Goal: Task Accomplishment & Management: Use online tool/utility

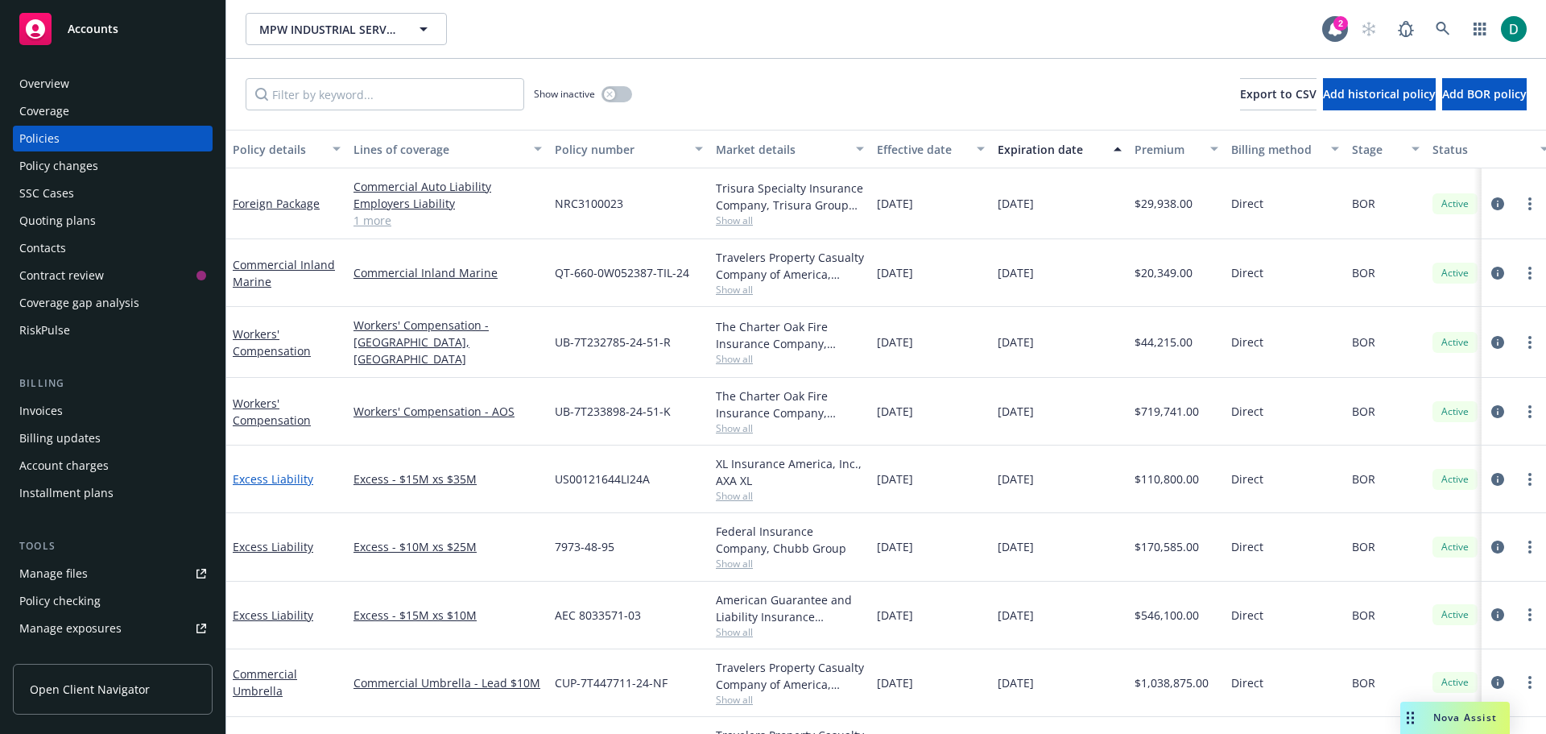
click at [275, 477] on link "Excess Liability" at bounding box center [273, 478] width 81 height 15
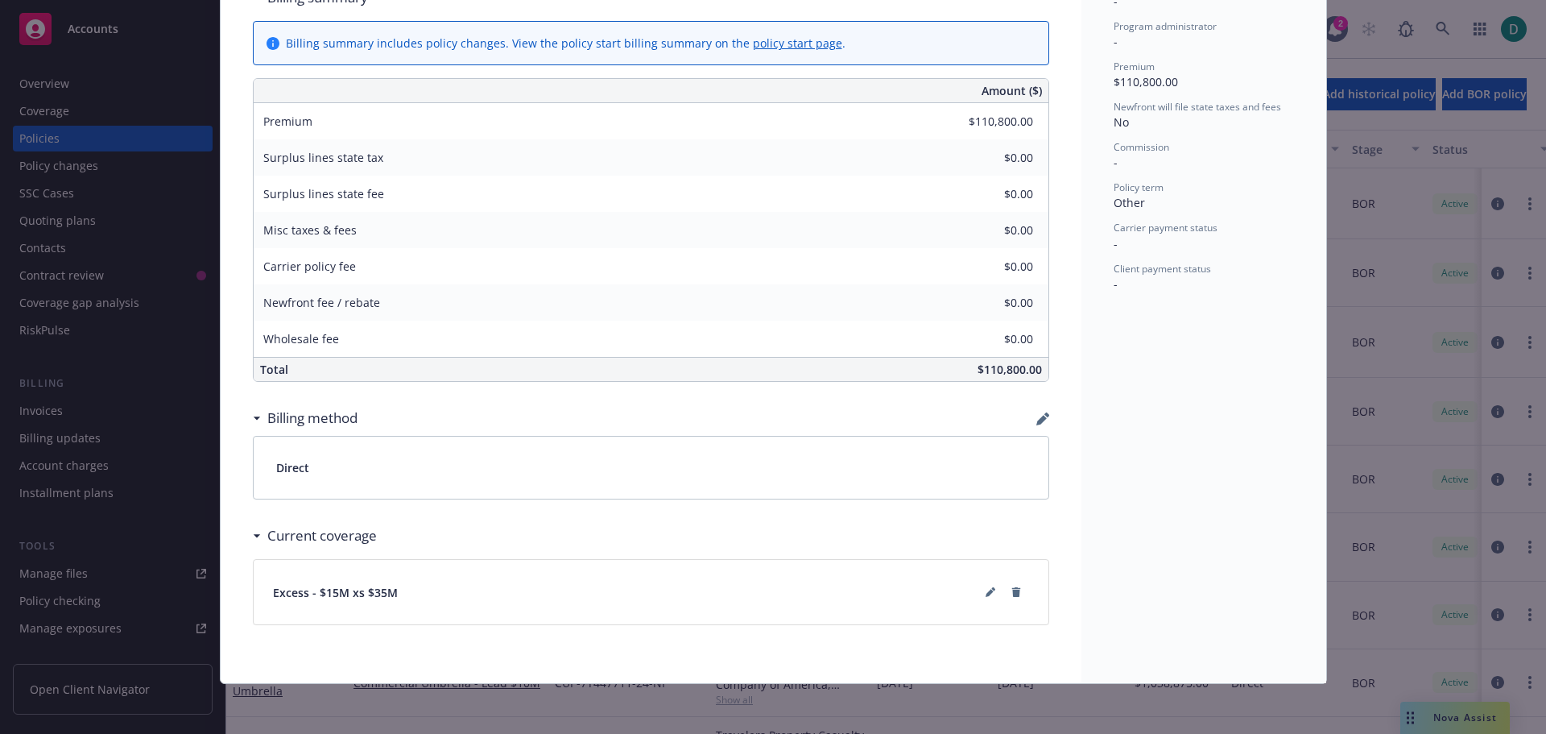
scroll to position [582, 0]
click at [986, 586] on icon at bounding box center [991, 591] width 10 height 10
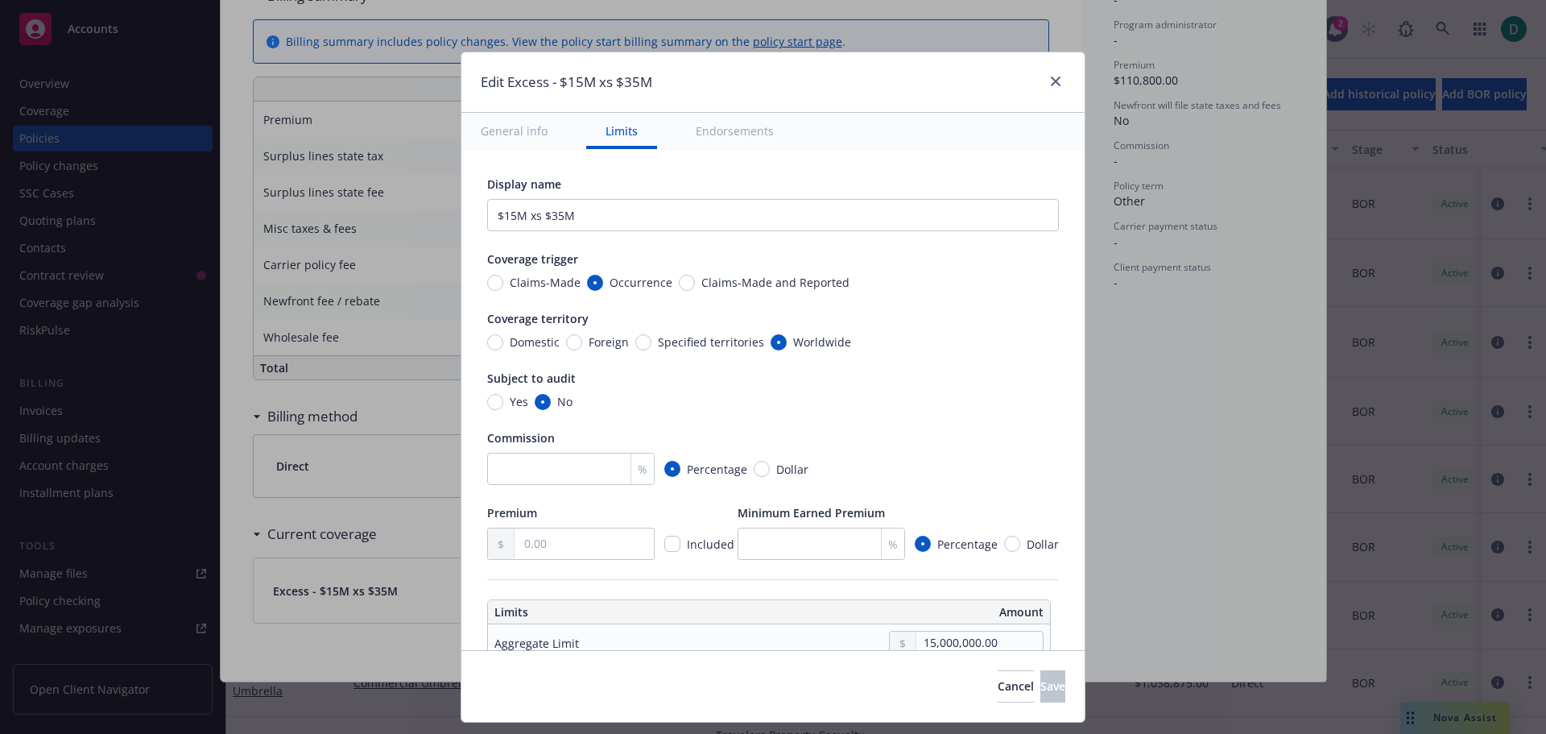
click at [490, 129] on button "General info" at bounding box center [514, 131] width 106 height 36
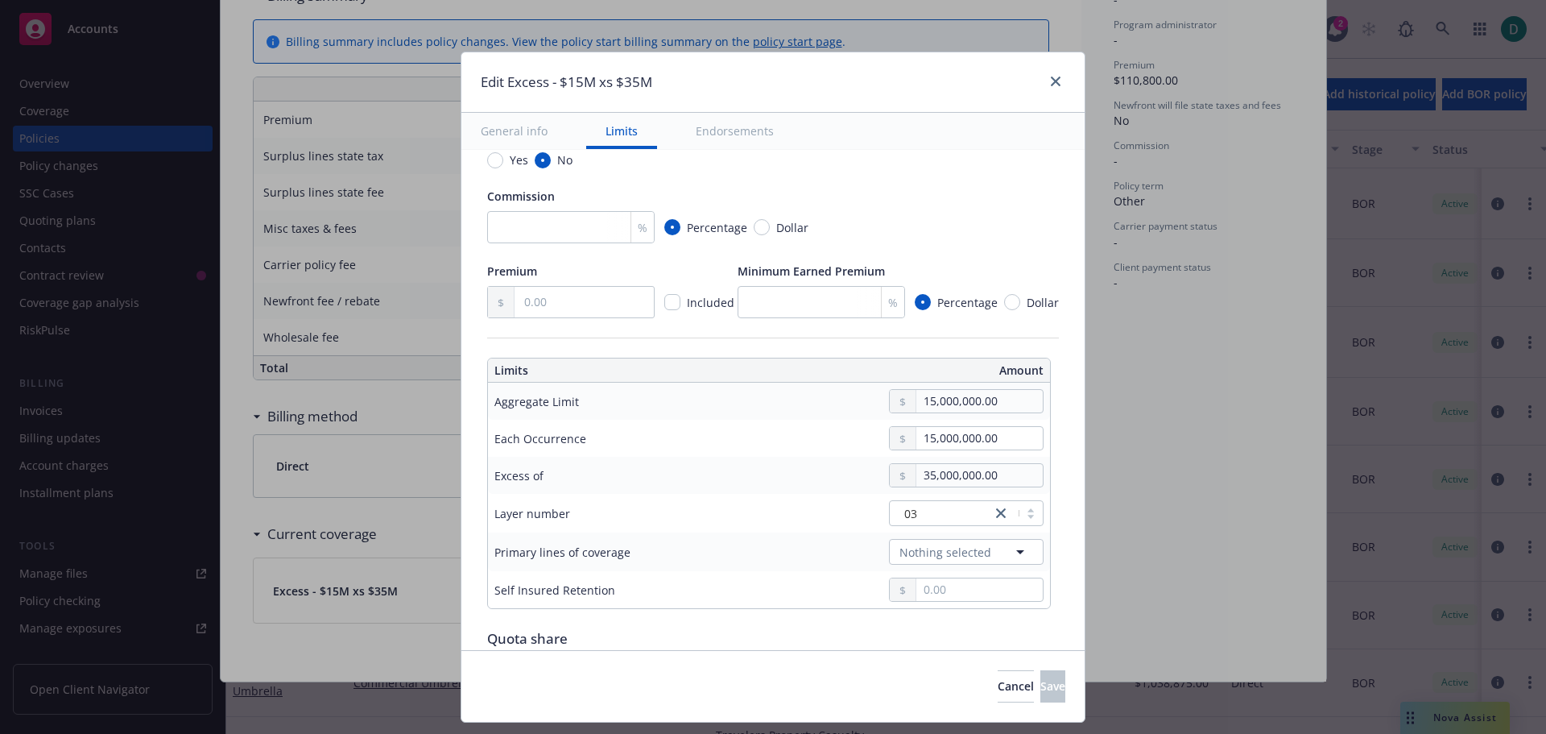
scroll to position [322, 0]
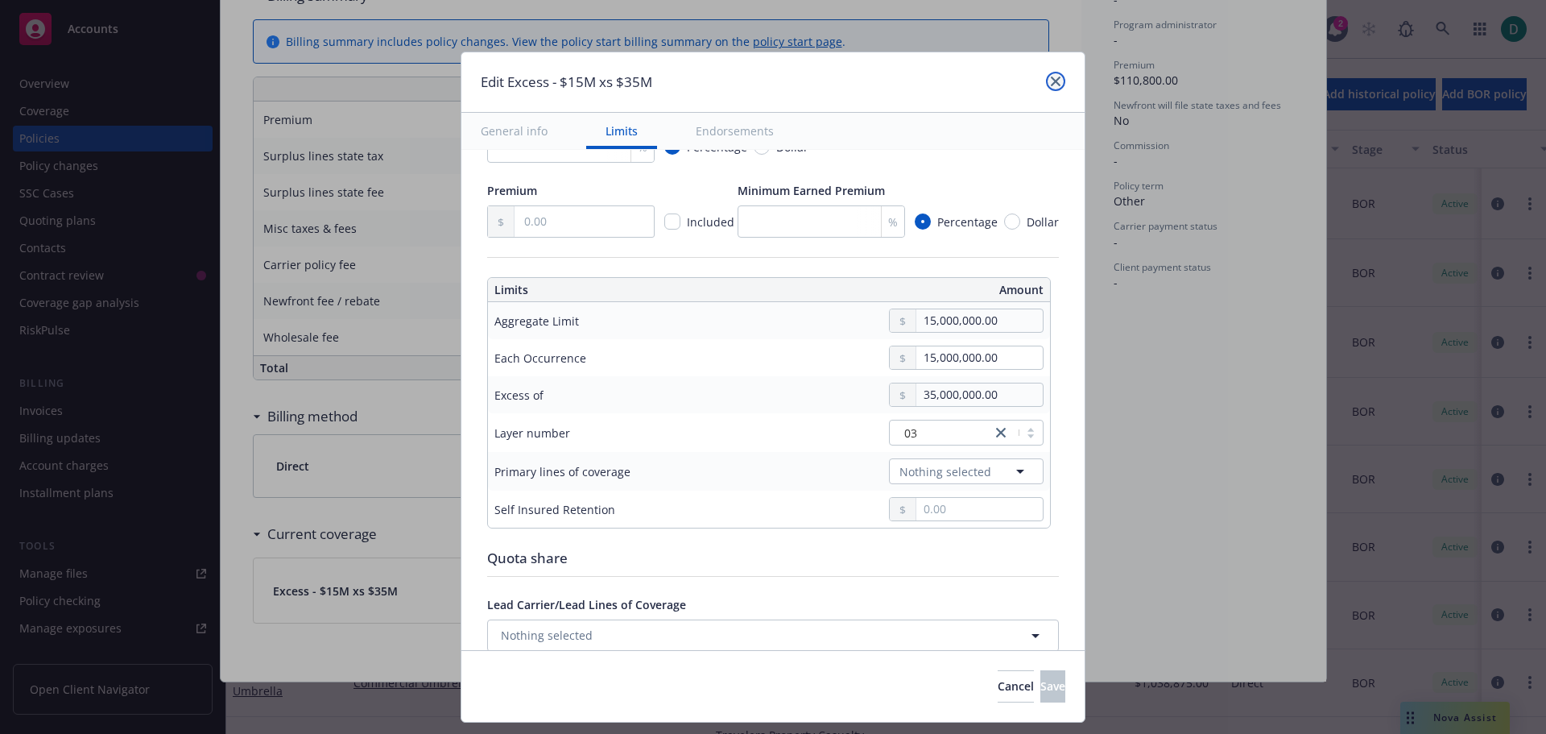
click at [1054, 81] on icon "close" at bounding box center [1056, 82] width 10 height 10
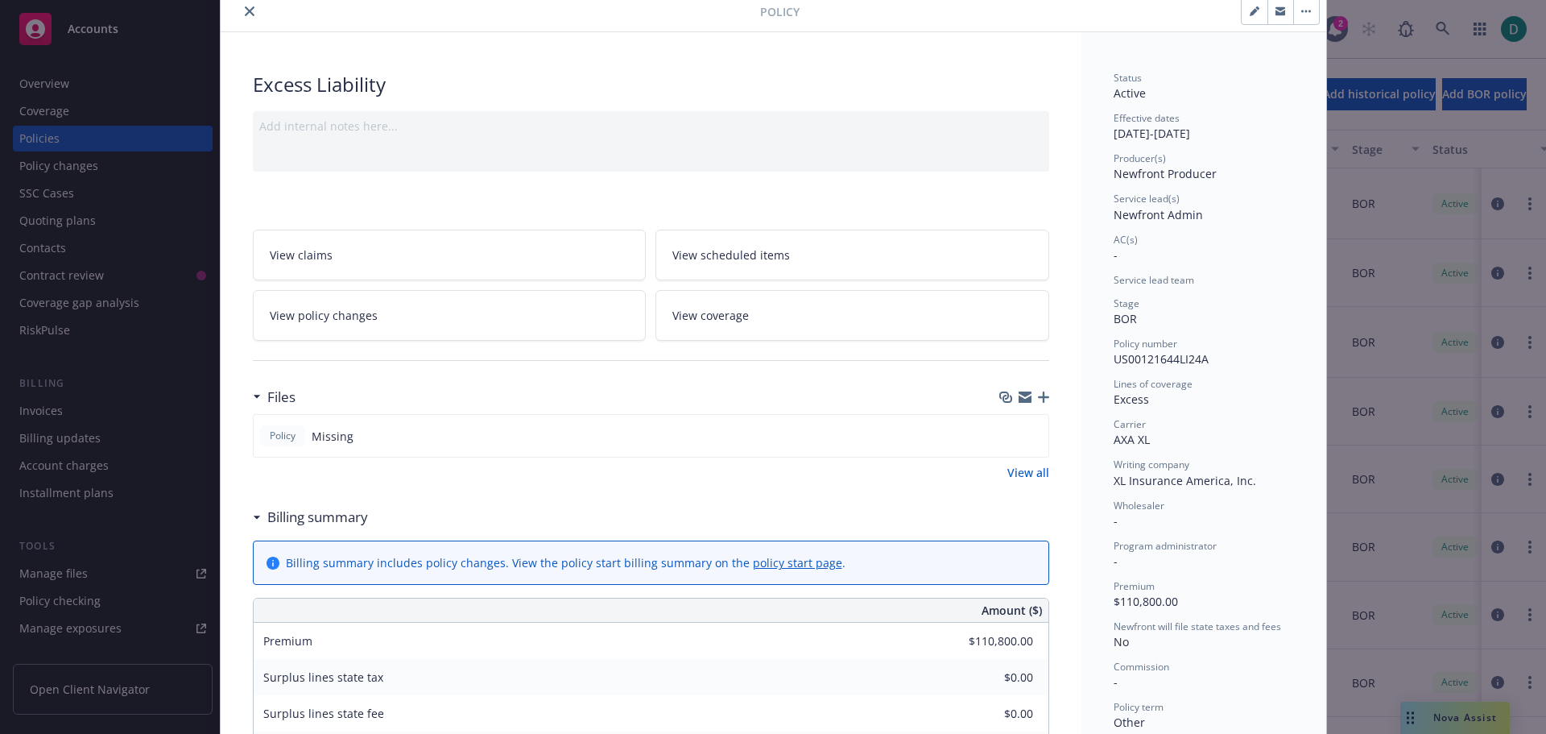
scroll to position [0, 0]
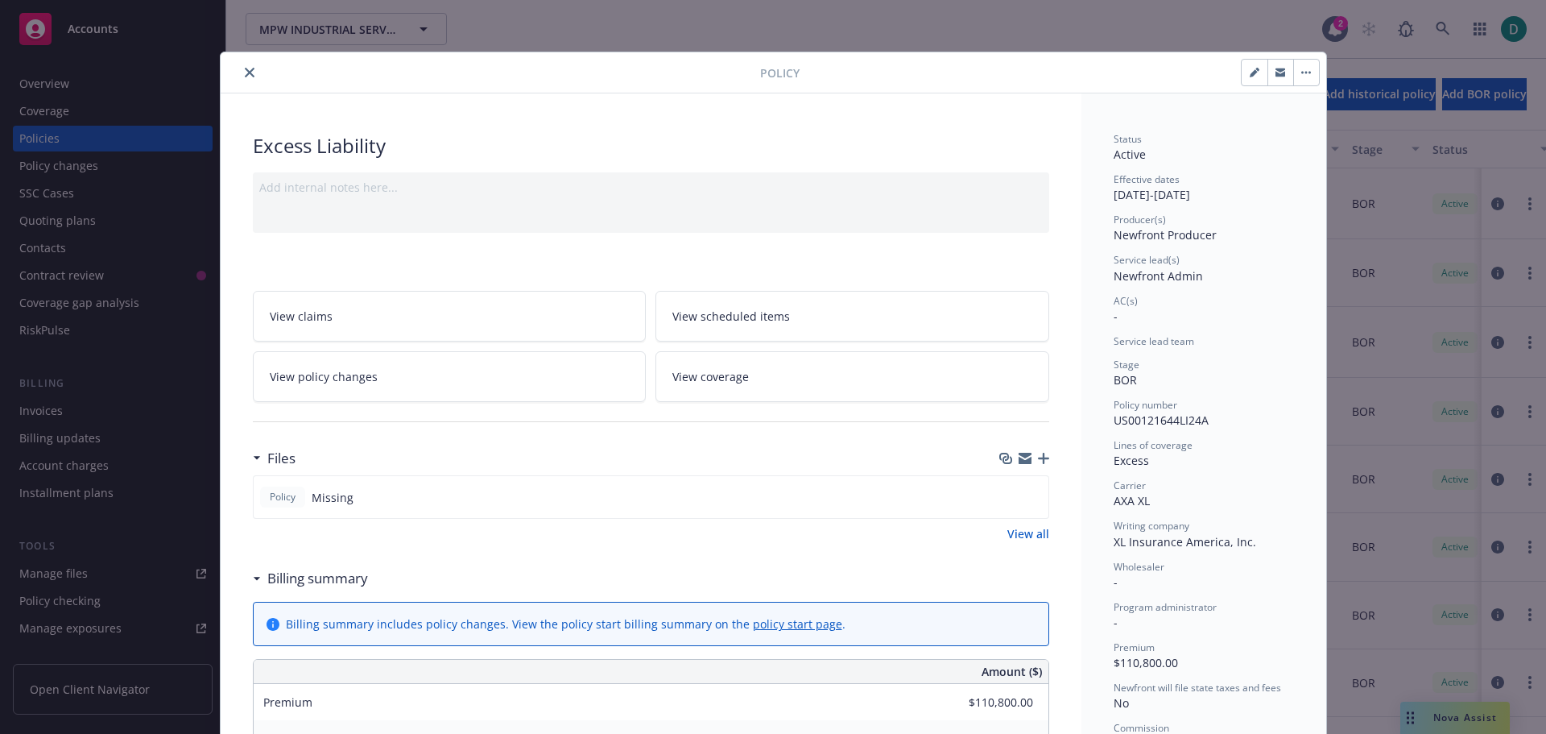
click at [245, 71] on icon "close" at bounding box center [250, 73] width 10 height 10
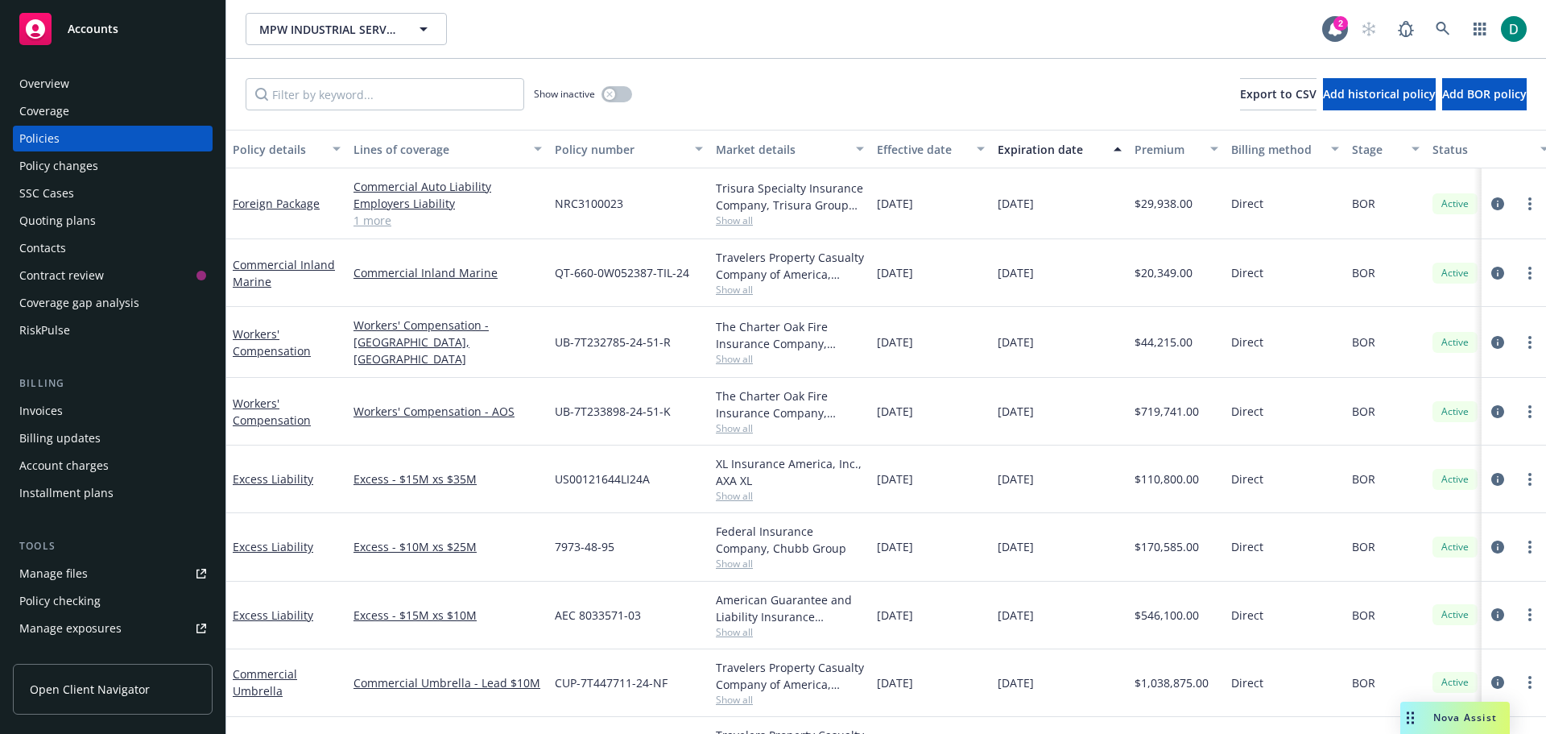
click at [245, 72] on div "Show inactive Export to CSV Add historical policy Add BOR policy" at bounding box center [886, 94] width 1320 height 71
click at [1458, 29] on link at bounding box center [1443, 29] width 32 height 32
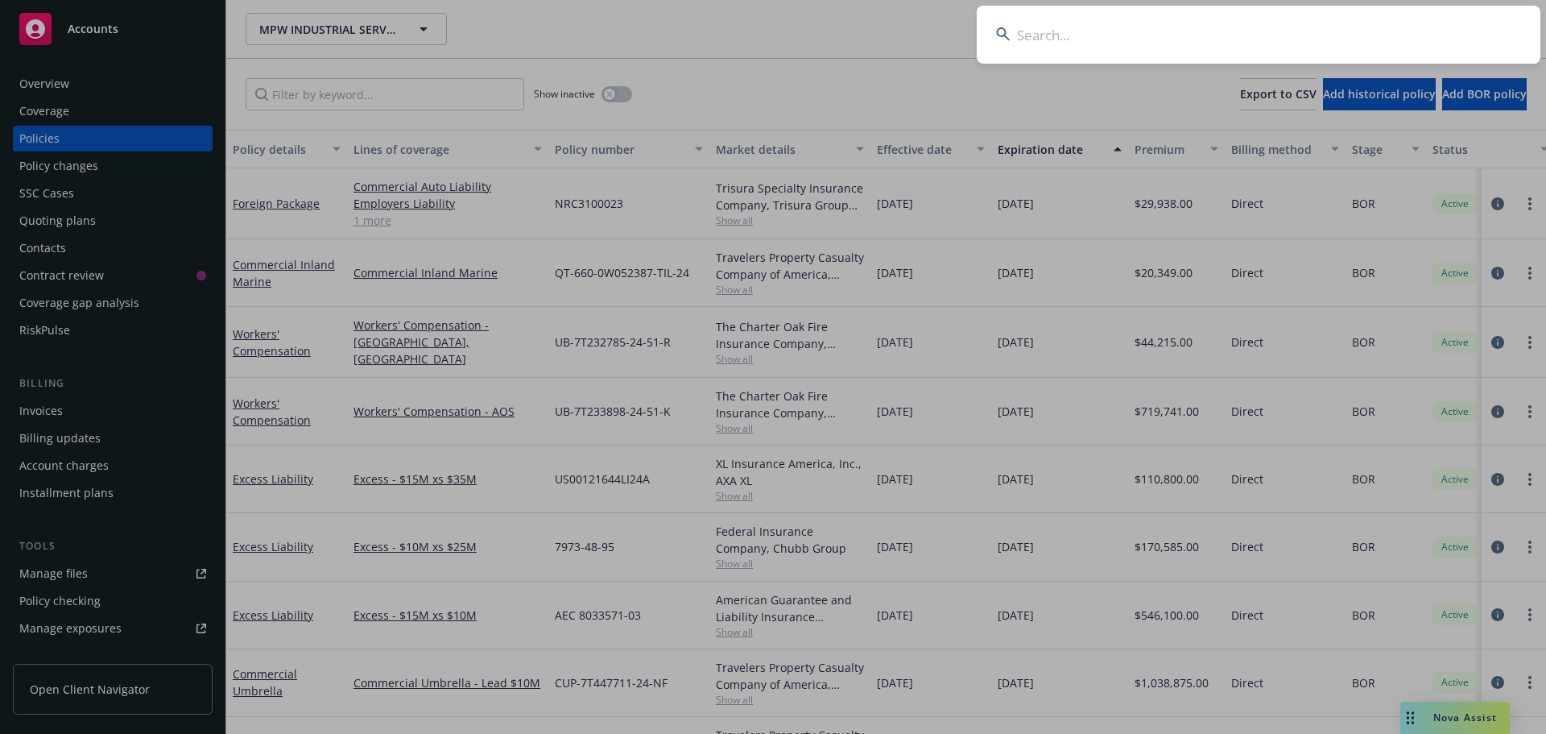
click at [1030, 33] on input at bounding box center [1259, 35] width 564 height 58
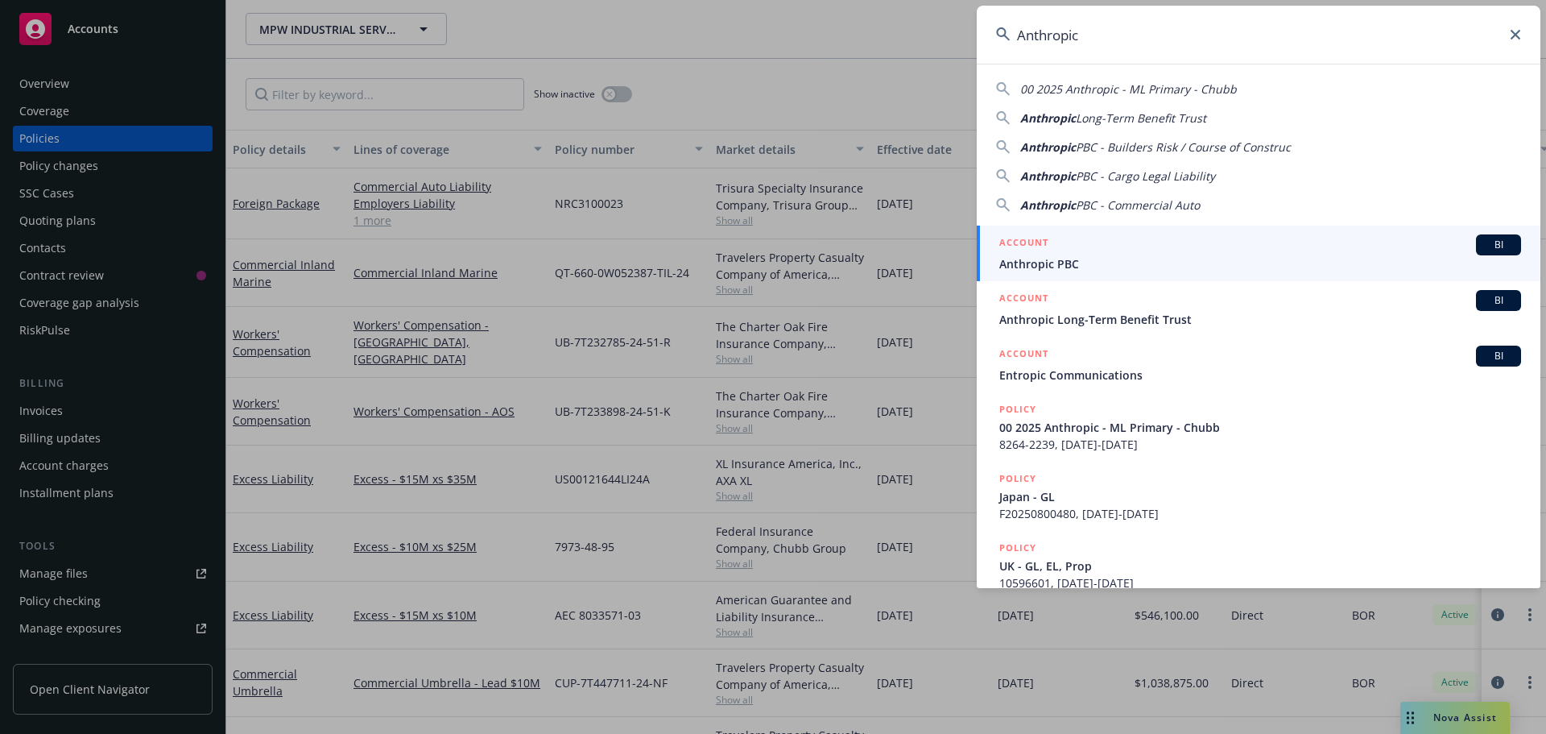
type input "Anthropic"
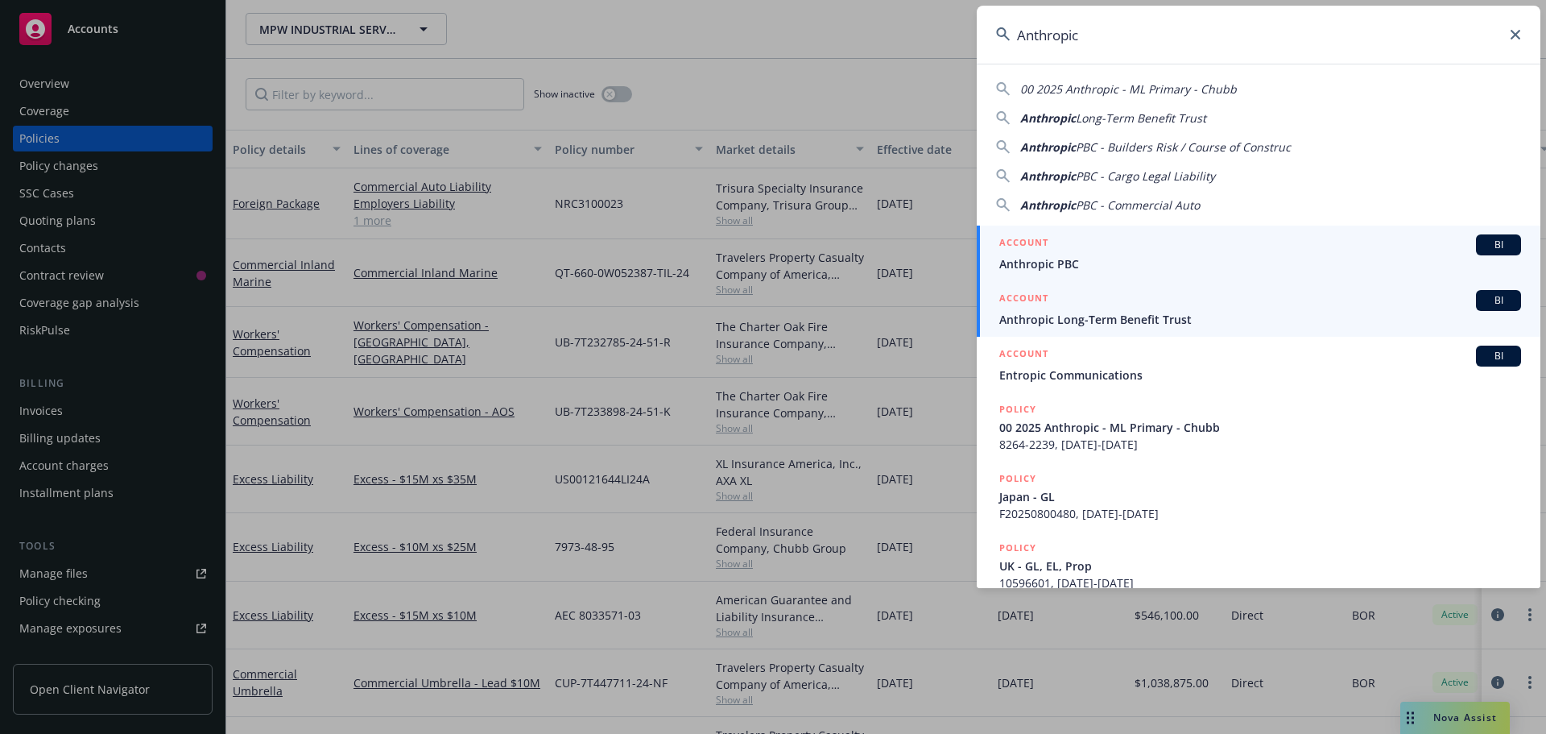
click at [1091, 279] on link "ACCOUNT BI Anthropic PBC" at bounding box center [1259, 254] width 564 height 56
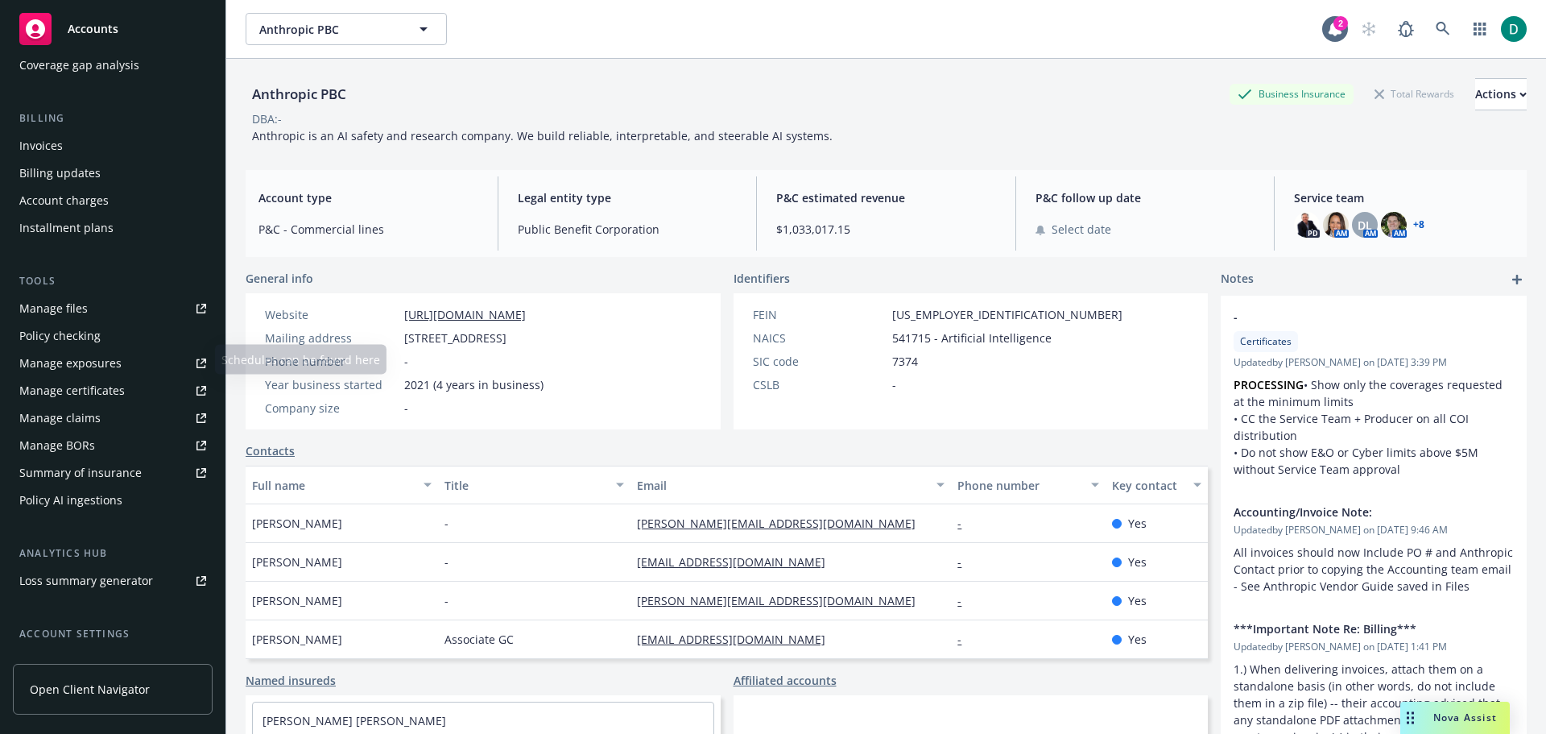
scroll to position [242, 0]
click at [109, 470] on div "Summary of insurance" at bounding box center [80, 469] width 122 height 26
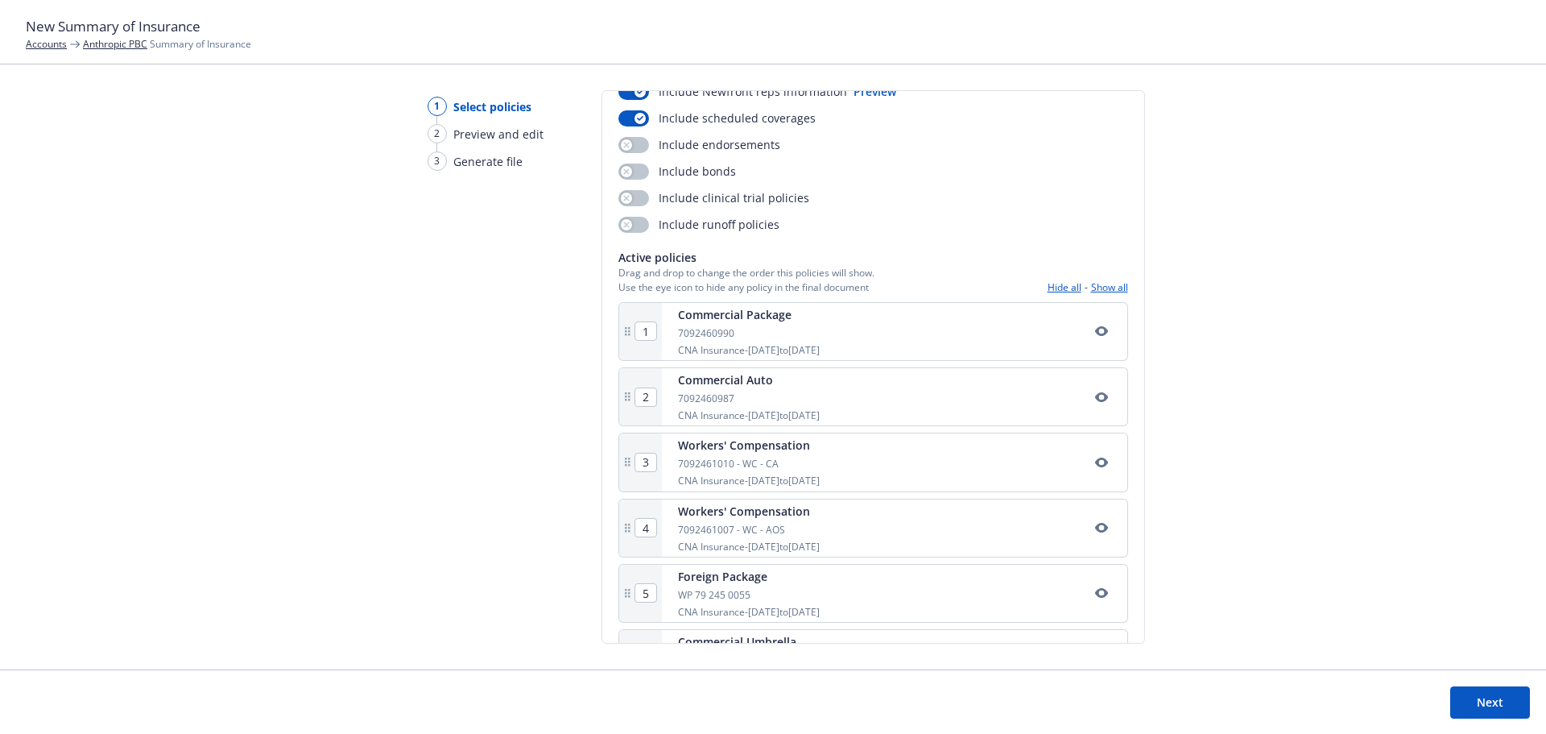
scroll to position [161, 0]
